Goal: Task Accomplishment & Management: Manage account settings

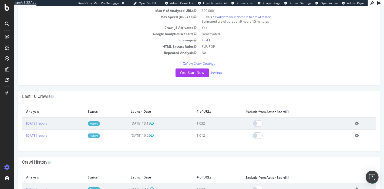
scroll to position [61, 0]
click at [216, 73] on link "Settings" at bounding box center [216, 72] width 12 height 5
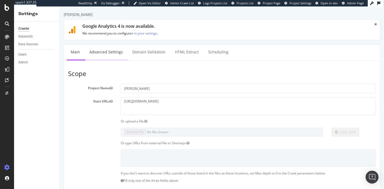
click at [105, 51] on link "Advanced Settings" at bounding box center [106, 52] width 42 height 15
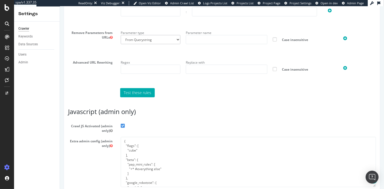
scroll to position [423, 0]
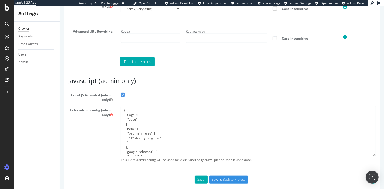
click at [157, 130] on textarea "{ "flags": [ "cube" ], "beta": { "pap_mini_rules": [ "+* #everything else" ] },…" at bounding box center [247, 131] width 255 height 50
paste textarea "- *akamaihd.net/*", "- *akstat.io/*", ""
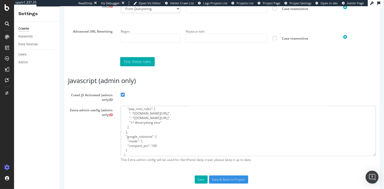
scroll to position [28, 0]
type textarea "{ "flags": [ "cube" ], "beta": { "pap_mini_rules": [ "- *akamaihd.net/*", "- *a…"
click at [230, 184] on input "Save & Back to Project" at bounding box center [228, 180] width 39 height 8
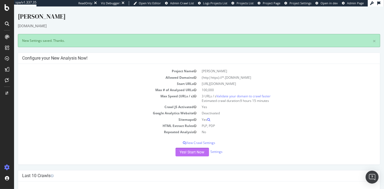
click at [194, 151] on button "Yes! Start Now" at bounding box center [191, 152] width 33 height 9
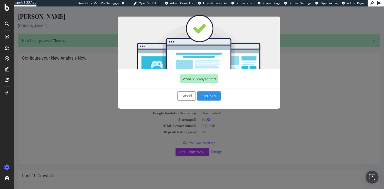
click at [210, 93] on button "Start Now" at bounding box center [209, 96] width 24 height 9
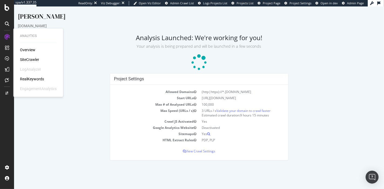
click at [33, 59] on div "SiteCrawler" at bounding box center [29, 59] width 19 height 5
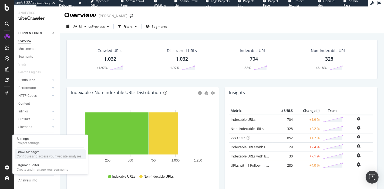
click at [33, 158] on div "Configure and access your website analyses" at bounding box center [49, 156] width 65 height 4
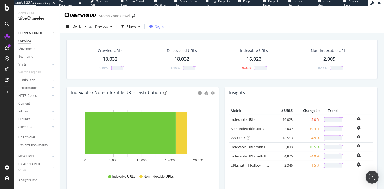
click at [170, 28] on span "Segments" at bounding box center [162, 26] width 15 height 5
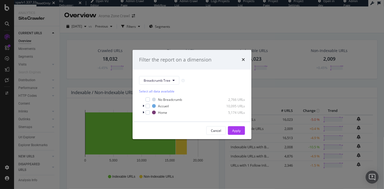
click at [28, 57] on div "Filter the report on a dimension Breadcrumb Tree Select all data available No B…" at bounding box center [192, 94] width 384 height 189
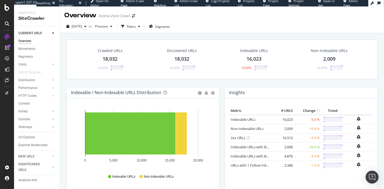
click at [28, 57] on div "Segments" at bounding box center [25, 57] width 15 height 6
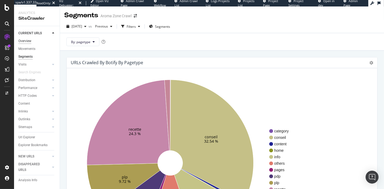
click at [28, 40] on div "Overview" at bounding box center [24, 41] width 13 height 6
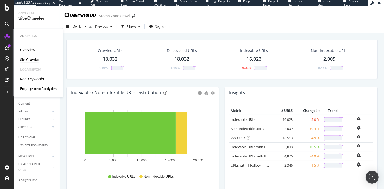
click at [38, 78] on div "RealKeywords" at bounding box center [32, 78] width 24 height 5
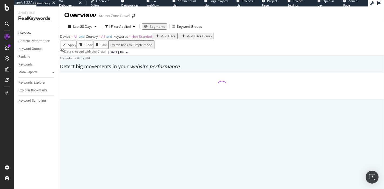
click at [53, 72] on icon at bounding box center [53, 72] width 2 height 3
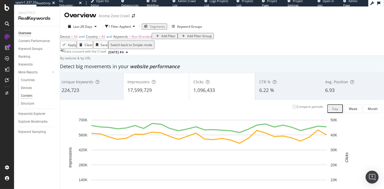
click at [26, 97] on div "Content" at bounding box center [27, 96] width 12 height 6
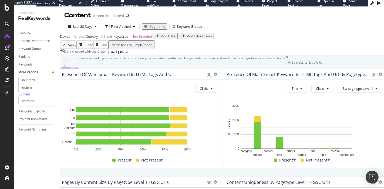
drag, startPoint x: 26, startPoint y: 32, endPoint x: 86, endPoint y: 3, distance: 67.0
click at [26, 32] on div "Overview" at bounding box center [24, 34] width 13 height 6
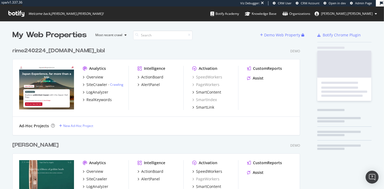
scroll to position [13896, 287]
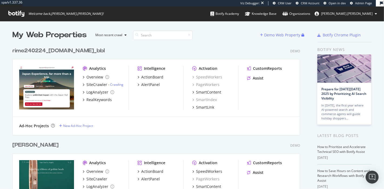
click at [355, 2] on span "Admin Page" at bounding box center [363, 3] width 17 height 4
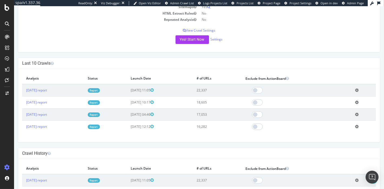
scroll to position [99, 0]
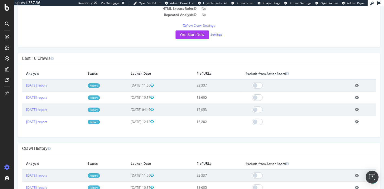
click at [100, 86] on link "Report" at bounding box center [94, 85] width 12 height 5
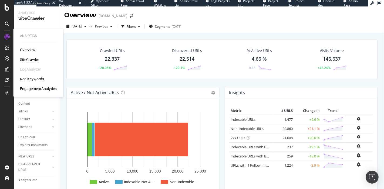
click at [32, 80] on div "RealKeywords" at bounding box center [32, 78] width 24 height 5
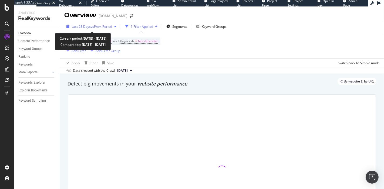
click at [101, 24] on span "vs Prev. Period" at bounding box center [101, 26] width 21 height 5
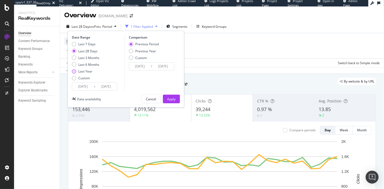
click at [77, 70] on div "Last Year" at bounding box center [86, 71] width 28 height 5
type input "[DATE]"
click at [176, 99] on button "Apply" at bounding box center [171, 99] width 17 height 9
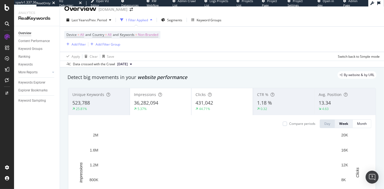
scroll to position [5, 0]
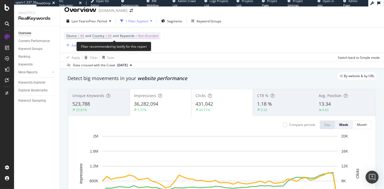
click at [149, 37] on span "Non-Branded" at bounding box center [148, 36] width 20 height 8
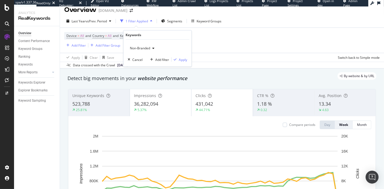
click at [148, 50] on span "Non-Branded" at bounding box center [139, 48] width 22 height 5
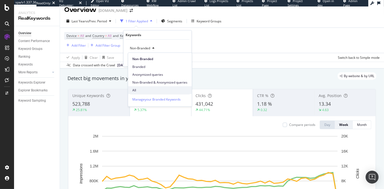
click at [145, 89] on span "All" at bounding box center [159, 90] width 55 height 5
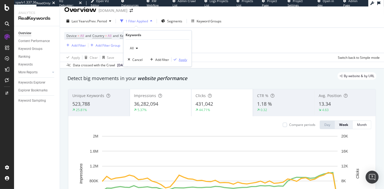
click at [183, 60] on div "Apply" at bounding box center [183, 59] width 8 height 5
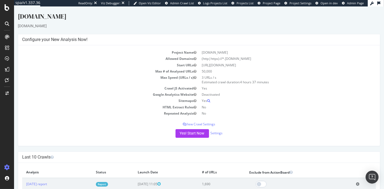
click at [108, 170] on link "Report" at bounding box center [102, 184] width 12 height 5
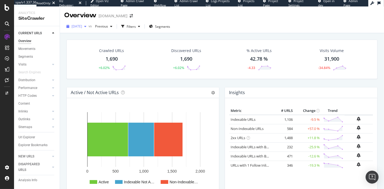
click at [82, 27] on span "[DATE]" at bounding box center [77, 26] width 11 height 5
click at [210, 33] on div "2025 Jun. 12th vs Previous Filters Segments" at bounding box center [222, 26] width 324 height 13
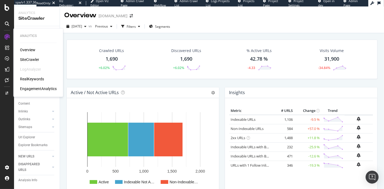
click at [33, 80] on div "RealKeywords" at bounding box center [32, 78] width 24 height 5
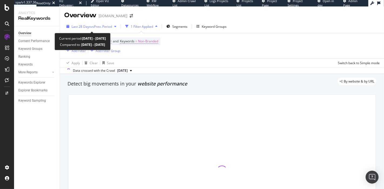
click at [98, 24] on span "vs Prev. Period" at bounding box center [101, 26] width 21 height 5
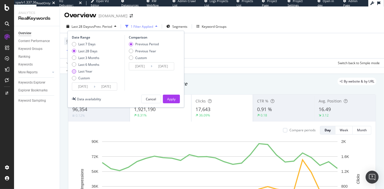
click at [80, 70] on div "Last Year" at bounding box center [85, 71] width 14 height 5
type input "2024/09/19"
type input "2023/09/20"
type input "2024/09/18"
click at [174, 100] on div "Apply" at bounding box center [171, 99] width 8 height 5
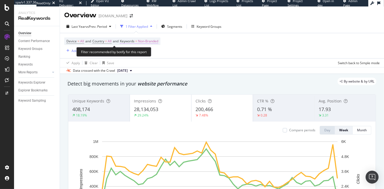
click at [144, 41] on span "Non-Branded" at bounding box center [148, 42] width 20 height 8
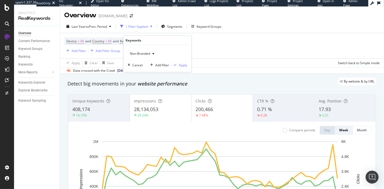
click at [142, 55] on span "Non-Branded" at bounding box center [139, 53] width 22 height 5
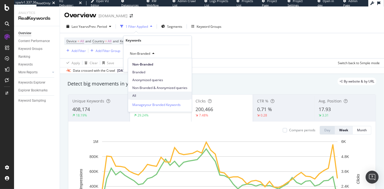
click at [141, 92] on div "All" at bounding box center [160, 96] width 64 height 8
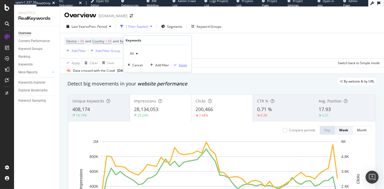
click at [182, 65] on div "Apply" at bounding box center [183, 65] width 8 height 5
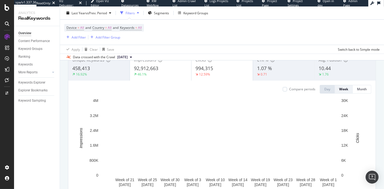
scroll to position [39, 0]
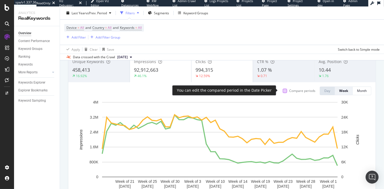
click at [283, 91] on div at bounding box center [285, 91] width 4 height 4
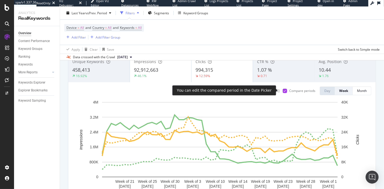
click at [283, 91] on div at bounding box center [285, 91] width 4 height 4
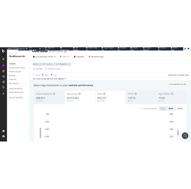
scroll to position [0, 0]
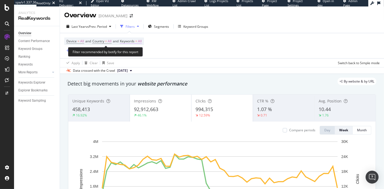
click at [137, 40] on span "=" at bounding box center [136, 41] width 2 height 5
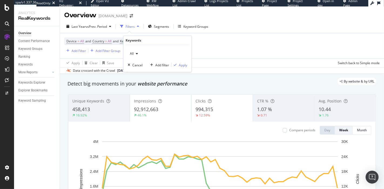
click at [138, 55] on div "button" at bounding box center [137, 53] width 6 height 3
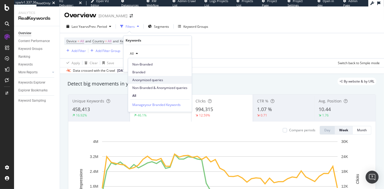
click at [153, 81] on span "Anonymized queries" at bounding box center [159, 80] width 55 height 5
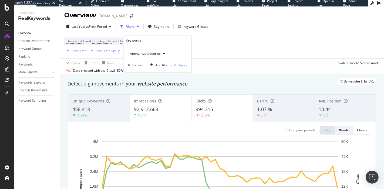
click at [162, 51] on div "Anonymized queries" at bounding box center [147, 54] width 39 height 8
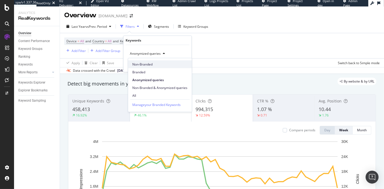
click at [153, 65] on span "Non-Branded" at bounding box center [159, 64] width 55 height 5
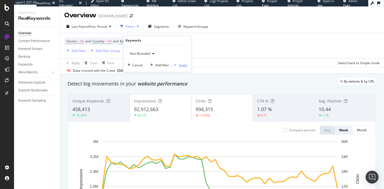
click at [182, 64] on div "Apply" at bounding box center [183, 65] width 8 height 5
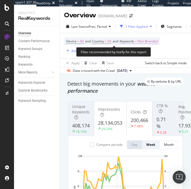
click at [154, 41] on span "Non-Branded" at bounding box center [148, 42] width 20 height 8
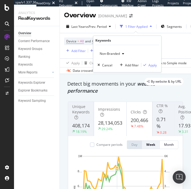
click at [114, 56] on span "Non-Branded" at bounding box center [109, 53] width 22 height 5
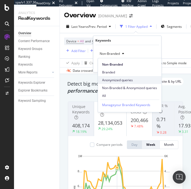
click at [120, 79] on span "Anonymized queries" at bounding box center [129, 80] width 55 height 5
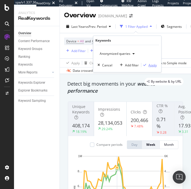
click at [152, 65] on div "Apply" at bounding box center [153, 65] width 8 height 5
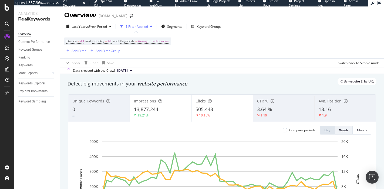
click at [275, 88] on div "Detect big movements in your website performance" at bounding box center [222, 84] width 314 height 12
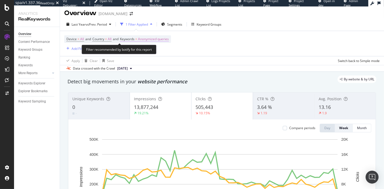
click at [157, 40] on span "Anonymized queries" at bounding box center [153, 39] width 31 height 8
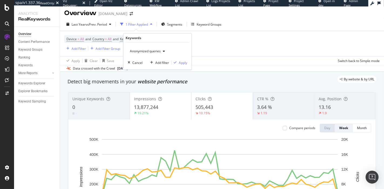
click at [154, 48] on div "Anonymized queries" at bounding box center [147, 51] width 39 height 8
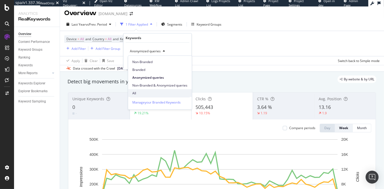
click at [144, 92] on span "All" at bounding box center [159, 93] width 55 height 5
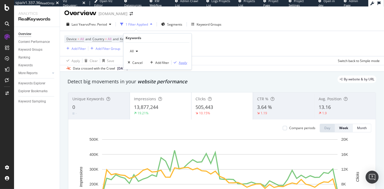
click at [181, 63] on div "Apply" at bounding box center [183, 62] width 8 height 5
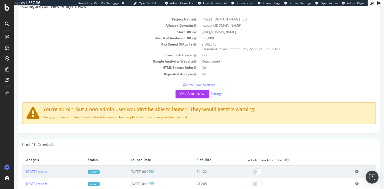
scroll to position [33, 0]
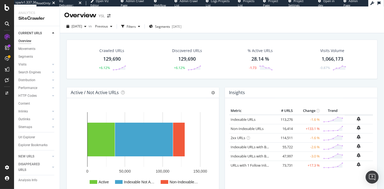
click at [242, 17] on div "Overview YSL" at bounding box center [222, 13] width 324 height 14
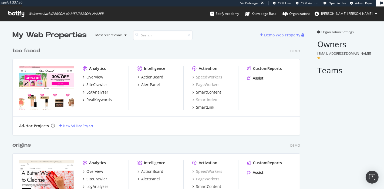
scroll to position [940, 287]
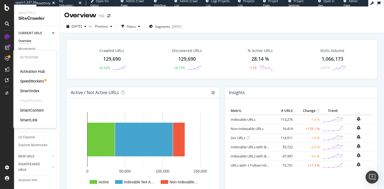
click at [28, 120] on div "SmartLink" at bounding box center [28, 119] width 17 height 5
